Goal: Task Accomplishment & Management: Use online tool/utility

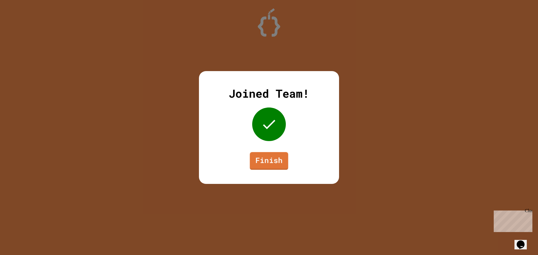
click at [285, 159] on link "Finish" at bounding box center [269, 161] width 38 height 18
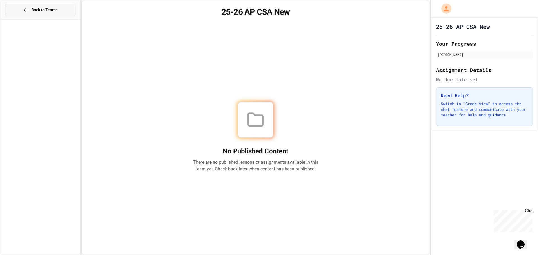
click at [48, 13] on span "Back to Teams" at bounding box center [44, 10] width 26 height 6
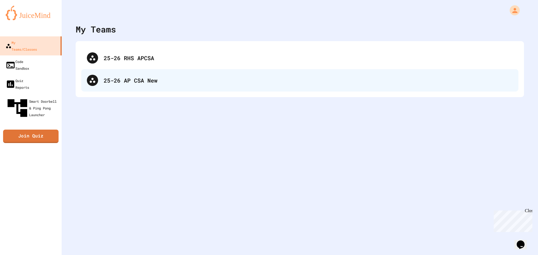
click at [145, 79] on div "25-26 AP CSA New" at bounding box center [308, 80] width 409 height 8
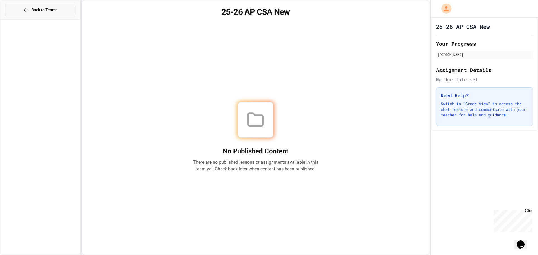
click at [38, 10] on span "Back to Teams" at bounding box center [44, 10] width 26 height 6
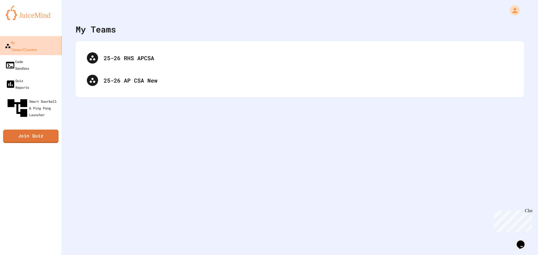
click at [27, 48] on link "My Teams/Classes" at bounding box center [31, 46] width 64 height 20
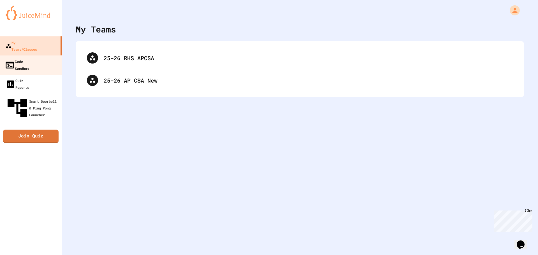
click at [28, 58] on div "Code Sandbox" at bounding box center [17, 65] width 24 height 14
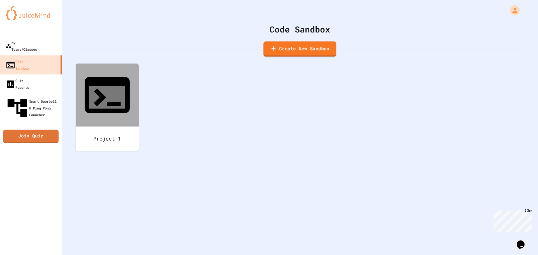
click at [307, 44] on link "Create New Sandbox" at bounding box center [299, 48] width 73 height 15
type input "**********"
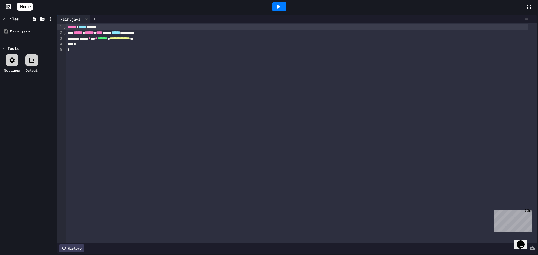
click at [99, 44] on div "*" at bounding box center [297, 44] width 462 height 6
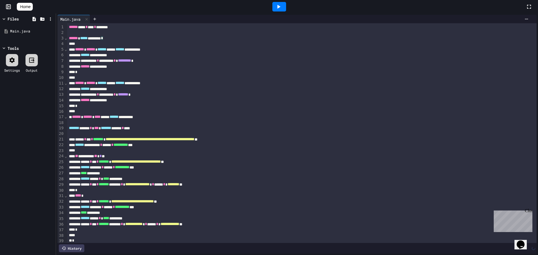
scroll to position [21, 0]
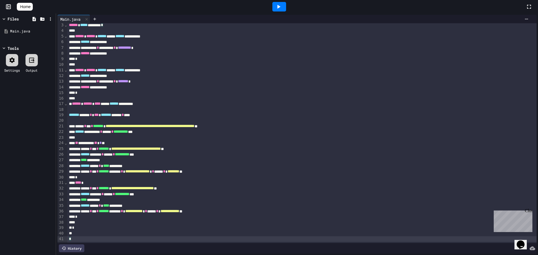
click at [270, 6] on div at bounding box center [279, 6] width 493 height 15
click at [278, 6] on icon at bounding box center [278, 6] width 7 height 7
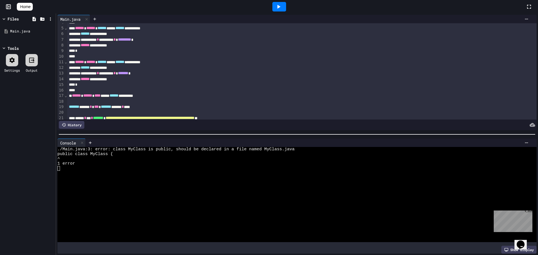
scroll to position [0, 0]
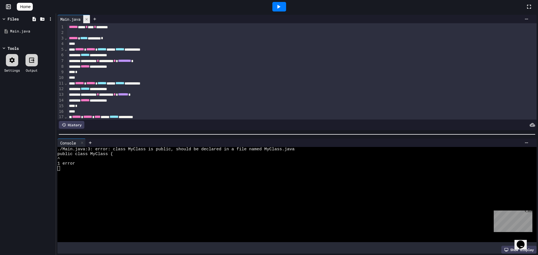
click at [88, 20] on icon at bounding box center [87, 19] width 4 height 4
